Goal: Navigation & Orientation: Find specific page/section

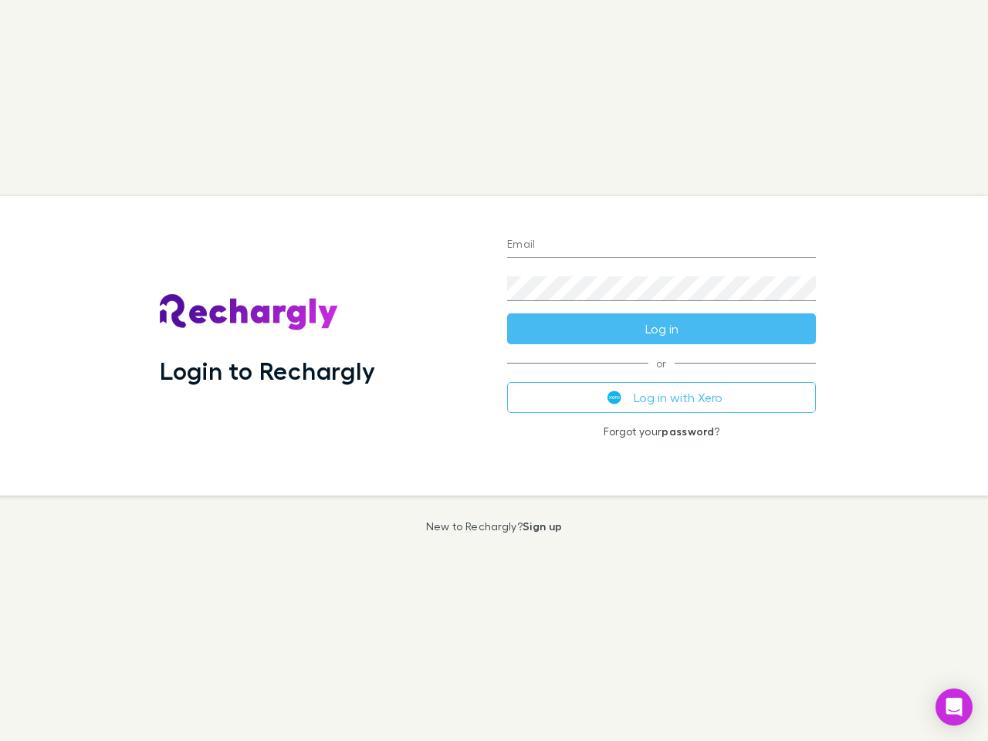
click at [494, 371] on div "Login to Rechargly" at bounding box center [320, 346] width 347 height 300
click at [662, 245] on input "Email" at bounding box center [661, 245] width 309 height 25
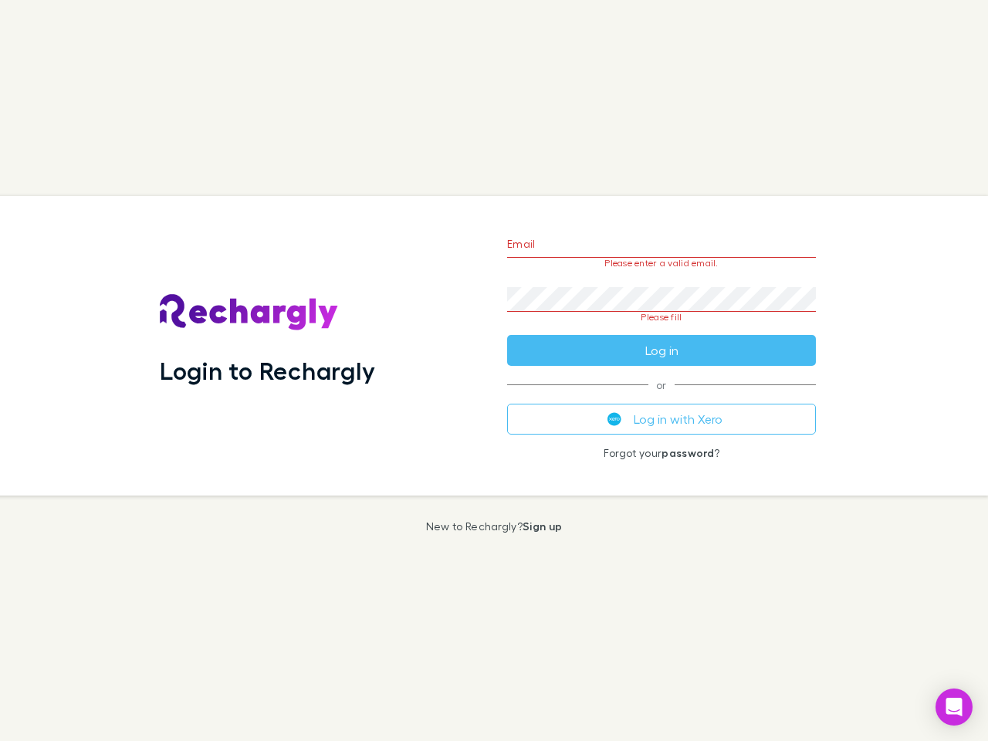
click at [662, 329] on form "Email Please enter a valid email. Password Please fill Log in" at bounding box center [661, 293] width 309 height 145
click at [662, 398] on div "Email Please enter a valid email. Password Please fill Log in or Log in with Xe…" at bounding box center [661, 346] width 333 height 300
click at [954, 707] on icon "Open Intercom Messenger" at bounding box center [954, 707] width 16 height 19
